Goal: Information Seeking & Learning: Learn about a topic

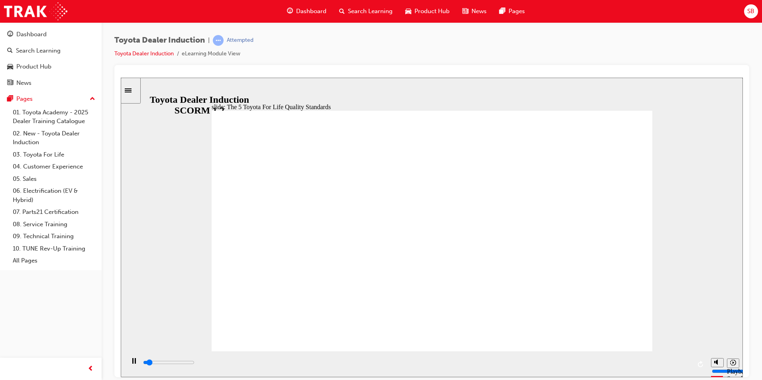
drag, startPoint x: 420, startPoint y: 321, endPoint x: 435, endPoint y: 324, distance: 14.9
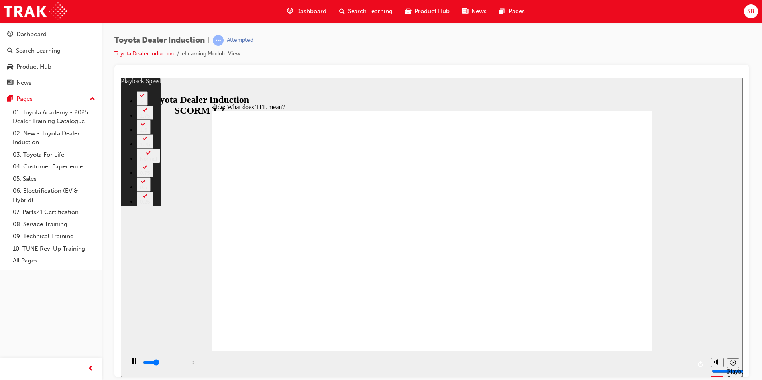
type input "2400"
type input "0"
type input "2700"
type input "0"
type input "2900"
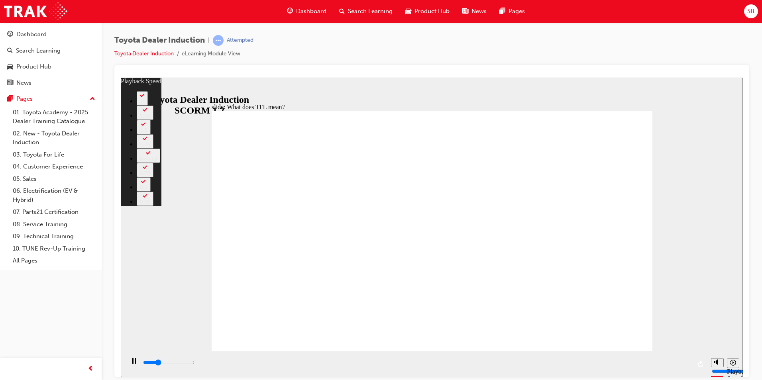
type input "1"
type input "3200"
type input "1"
type input "3400"
type input "1"
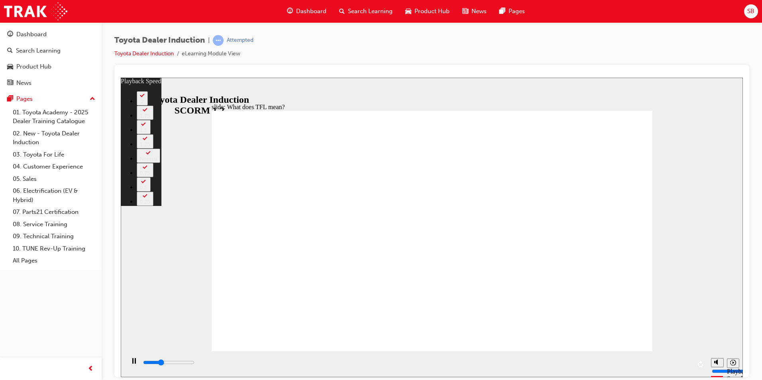
type input "3600"
type input "1"
type input "3700"
type input "1"
type input "3900"
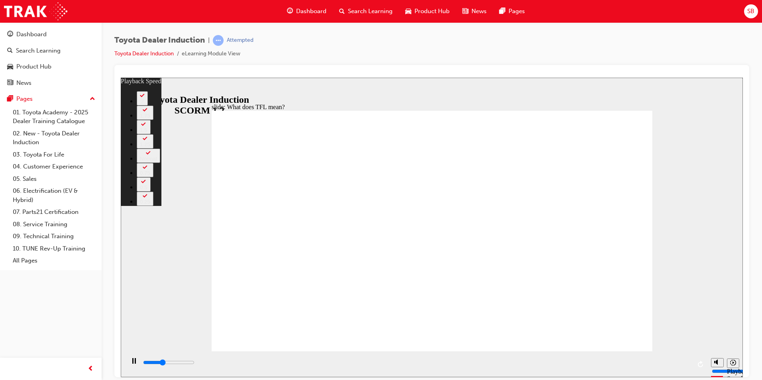
type input "2"
type input "4200"
type input "2"
type input "4500"
type input "2"
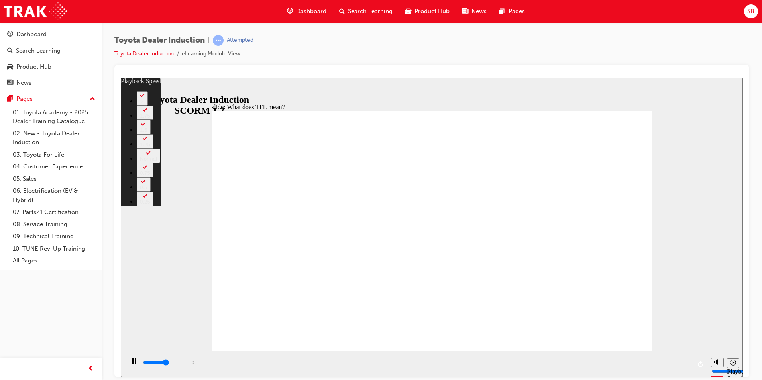
type input "4800"
type input "2"
type input "5000"
type input "3"
type input "5300"
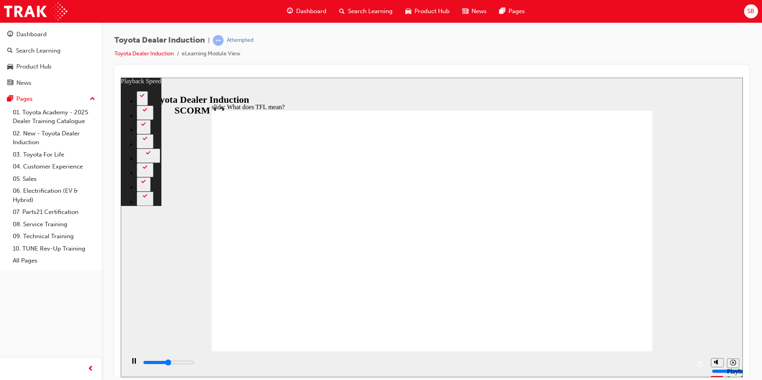
type input "3"
type input "5500"
type input "3"
type input "5900"
type input "4"
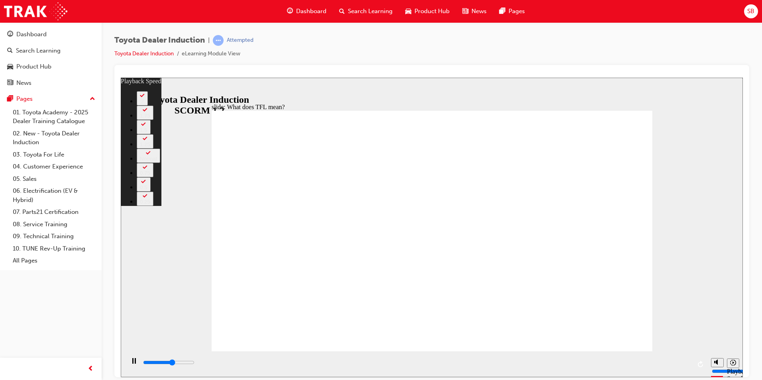
type input "6200"
type input "4"
type input "6400"
type input "4"
type input "6700"
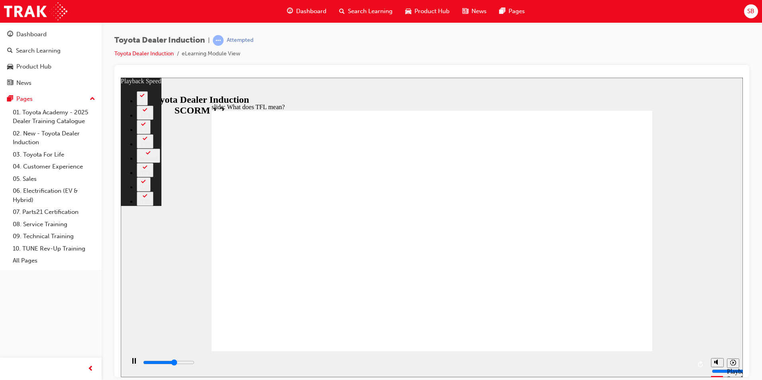
type input "4"
type input "7000"
type input "5"
type input "7300"
type input "5"
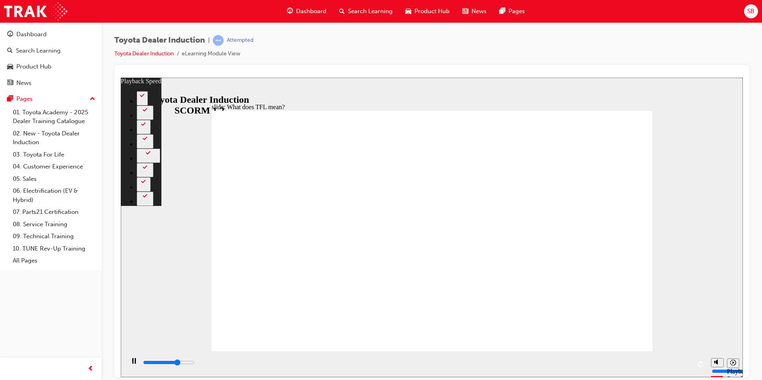
type input "7500"
type input "5"
type input "7800"
type input "5"
type input "8000"
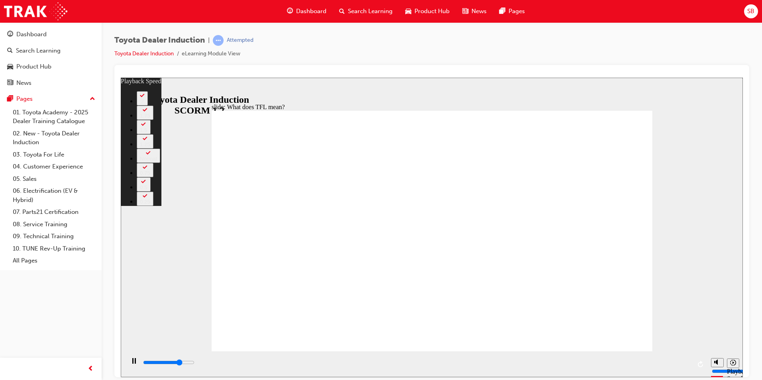
type input "6"
type input "8300"
type input "6"
type input "8600"
type input "6"
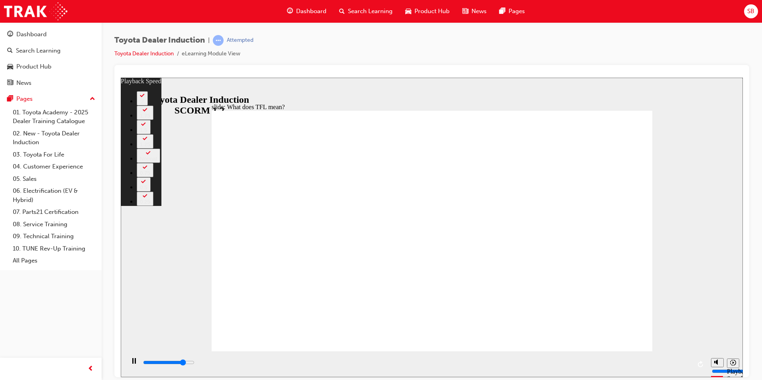
type input "8800"
type input "6"
type input "9100"
type input "7"
type input "9400"
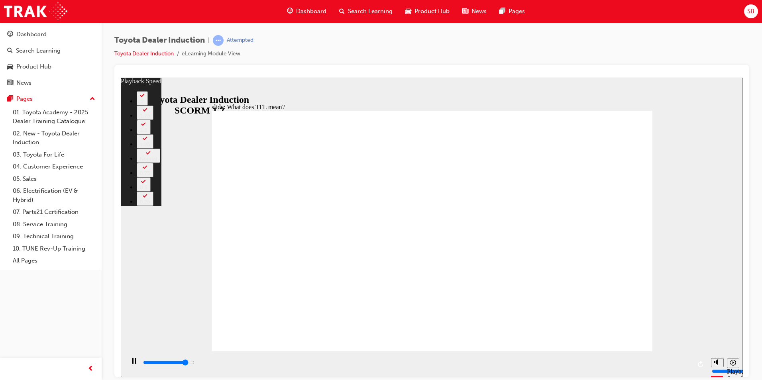
type input "7"
type input "9600"
type input "7"
type input "9900"
type input "8"
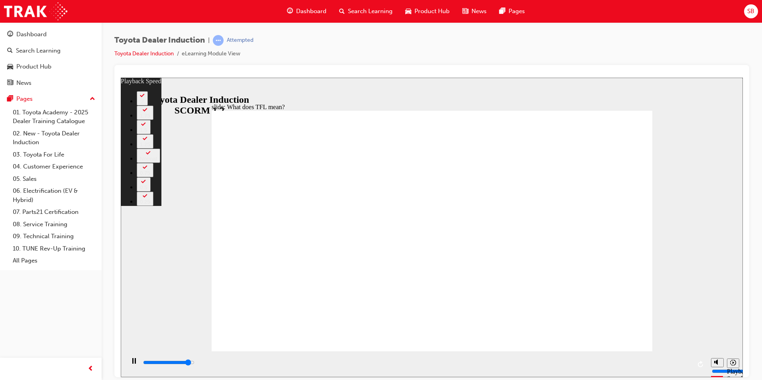
type input "10200"
type input "8"
type input "10400"
type input "8"
type input "10700"
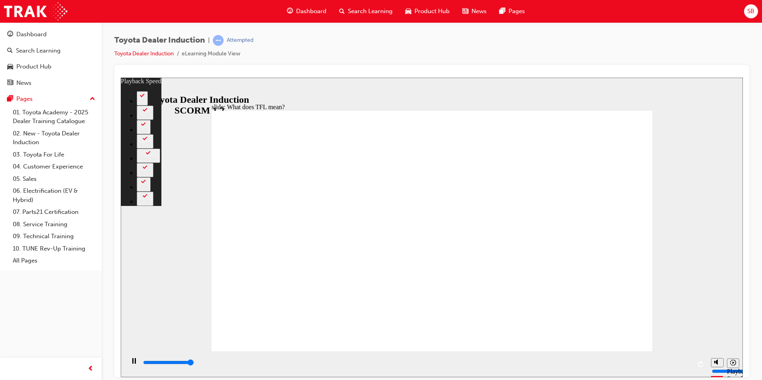
type input "8"
type input "10800"
type input "139"
